Goal: Task Accomplishment & Management: Complete application form

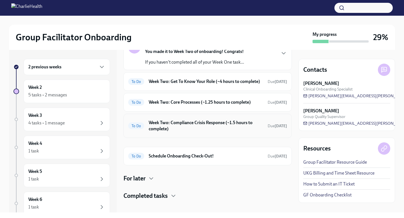
scroll to position [51, 0]
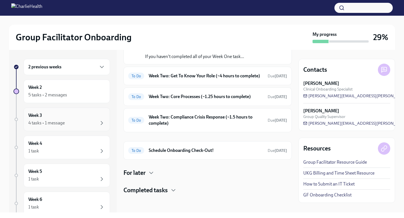
click at [81, 124] on div "4 tasks • 1 message" at bounding box center [66, 123] width 77 height 7
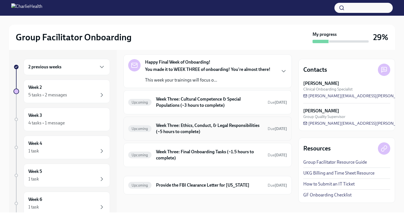
scroll to position [19, 0]
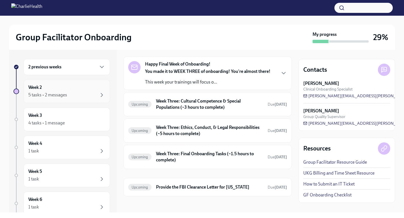
click at [95, 93] on div "5 tasks • 2 messages" at bounding box center [66, 95] width 77 height 7
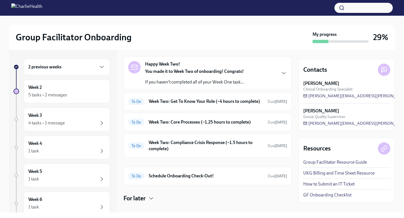
click at [282, 74] on icon "button" at bounding box center [283, 73] width 7 height 7
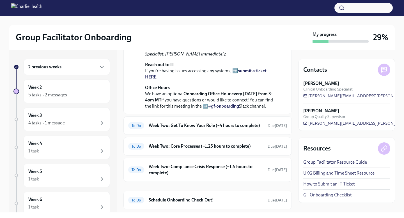
scroll to position [237, 0]
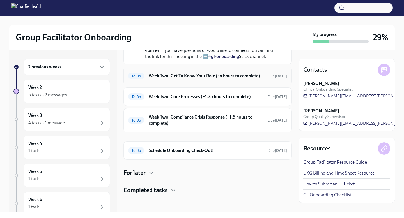
click at [254, 76] on h6 "Week Two: Get To Know Your Role (~4 hours to complete)" at bounding box center [206, 76] width 115 height 6
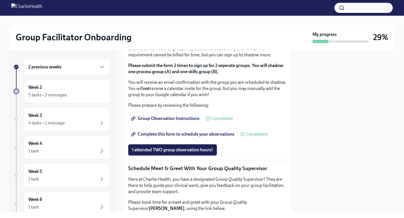
scroll to position [343, 0]
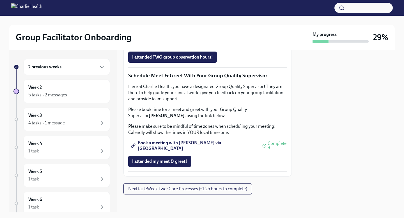
scroll to position [557, 0]
click at [210, 189] on span "Next task : Week Two: Core Processes (~1.25 hours to complete)" at bounding box center [187, 189] width 119 height 6
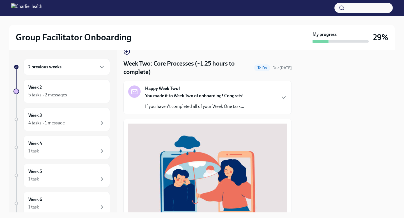
scroll to position [10, 0]
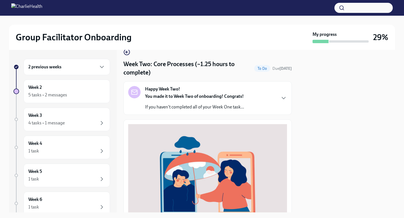
click at [235, 96] on strong "You made it to Week Two of onboarding! Congrats!" at bounding box center [194, 96] width 99 height 5
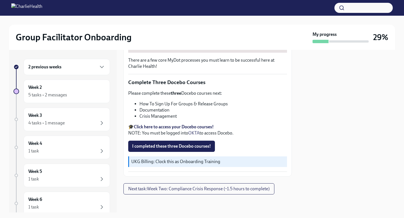
scroll to position [353, 0]
click at [221, 213] on div "Group Facilitator Onboarding My progress 29% 2 previous weeks Week 2 5 tasks • …" at bounding box center [202, 109] width 404 height 218
click at [222, 192] on span "Next task : Week Two: Compliance Crisis Response (~1.5 hours to complete)" at bounding box center [198, 189] width 141 height 6
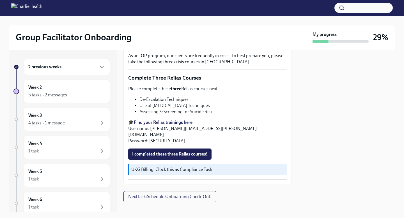
scroll to position [312, 0]
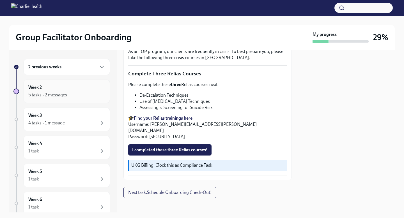
click at [80, 89] on div "Week 2 5 tasks • 2 messages" at bounding box center [66, 92] width 77 height 14
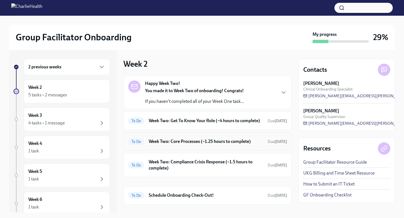
click at [235, 145] on h6 "Week Two: Core Processes (~1.25 hours to complete)" at bounding box center [206, 142] width 115 height 6
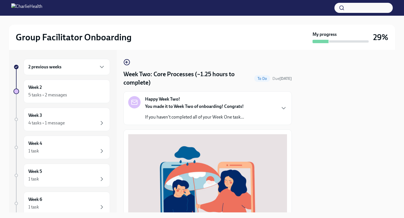
click at [221, 118] on p "If you haven't completed all of your Week One task..." at bounding box center [194, 117] width 99 height 6
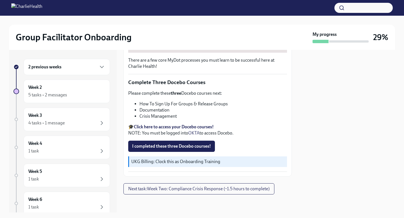
scroll to position [374, 0]
click at [200, 189] on span "Next task : Week Two: Compliance Crisis Response (~1.5 hours to complete)" at bounding box center [198, 189] width 141 height 6
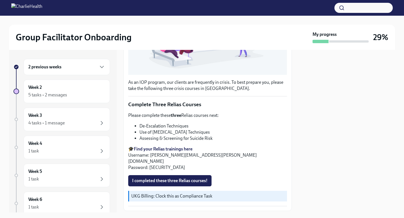
scroll to position [370, 0]
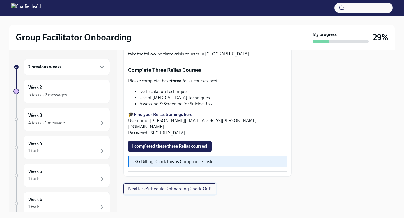
click at [198, 187] on span "Next task : Schedule Onboarding Check-Out!" at bounding box center [169, 189] width 83 height 6
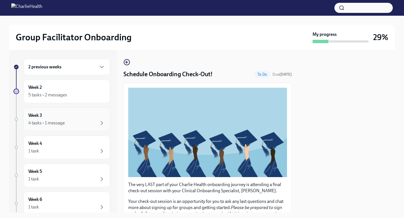
click at [69, 122] on div "4 tasks • 1 message" at bounding box center [66, 123] width 77 height 7
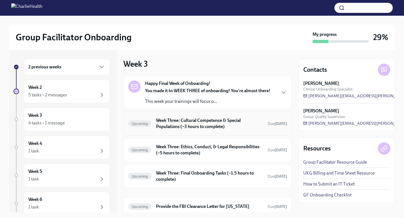
click at [190, 128] on h6 "Week Three: Cultural Competence & Special Populations (~3 hours to complete)" at bounding box center [209, 124] width 107 height 12
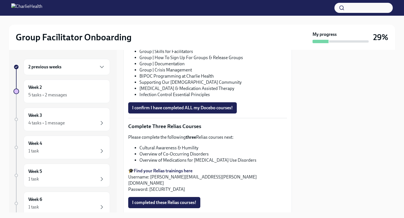
scroll to position [443, 0]
